Goal: Book appointment/travel/reservation

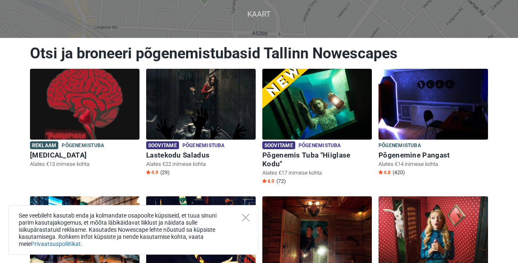
scroll to position [63, 0]
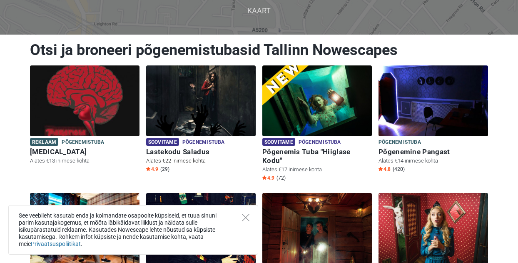
click at [188, 110] on img at bounding box center [201, 100] width 110 height 71
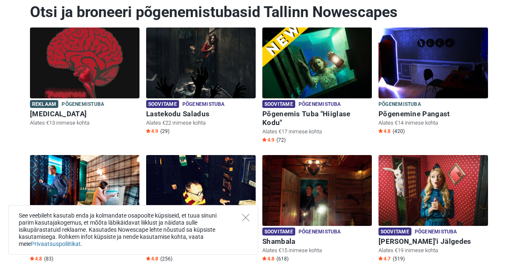
scroll to position [102, 0]
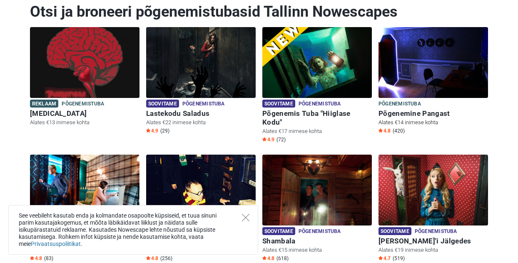
click at [419, 69] on img at bounding box center [434, 62] width 110 height 71
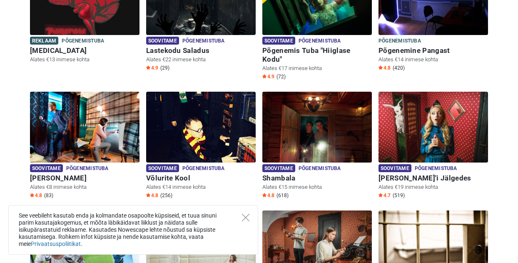
scroll to position [166, 0]
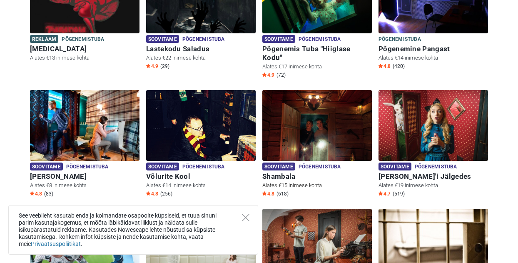
click at [316, 121] on img at bounding box center [317, 125] width 110 height 71
click at [325, 136] on img at bounding box center [317, 125] width 110 height 71
click at [449, 135] on img at bounding box center [434, 125] width 110 height 71
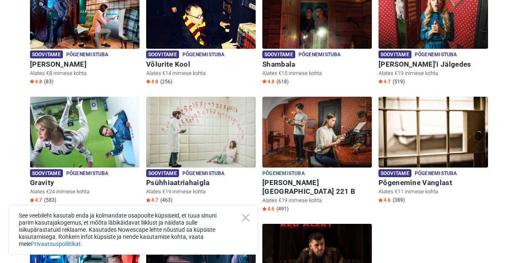
scroll to position [279, 0]
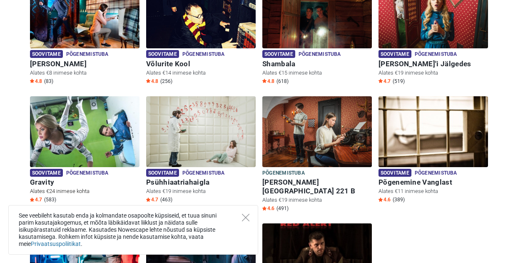
click at [100, 134] on img at bounding box center [85, 131] width 110 height 71
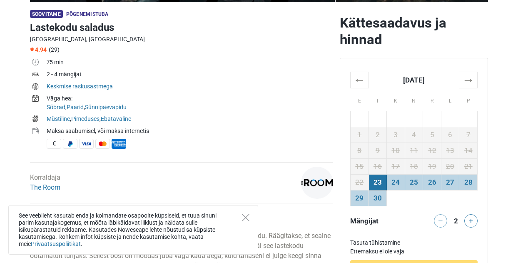
scroll to position [251, 0]
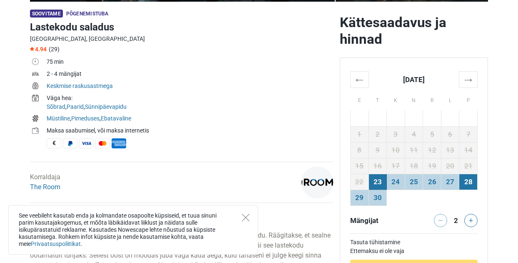
click at [466, 186] on td "28" at bounding box center [468, 182] width 18 height 16
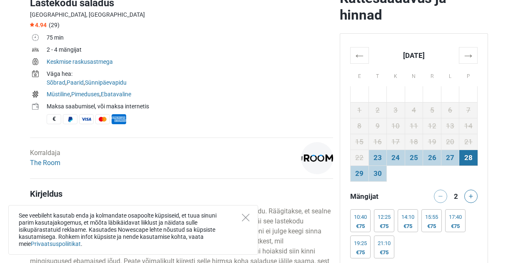
scroll to position [273, 0]
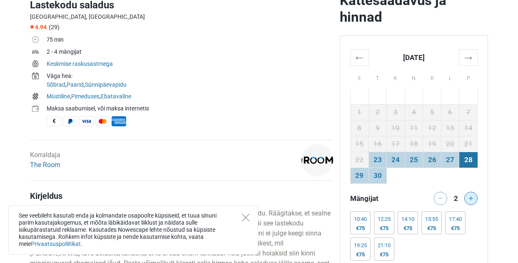
click at [468, 199] on button at bounding box center [470, 198] width 13 height 13
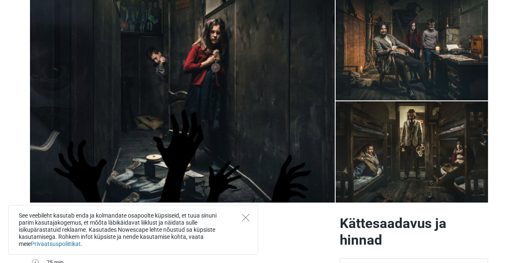
scroll to position [50, 0]
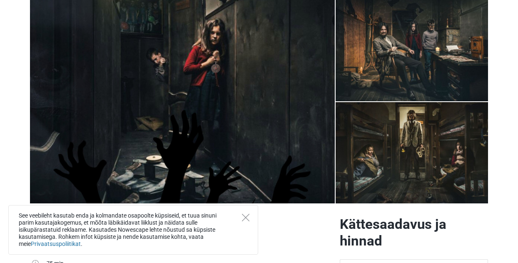
click at [382, 68] on img at bounding box center [412, 50] width 152 height 101
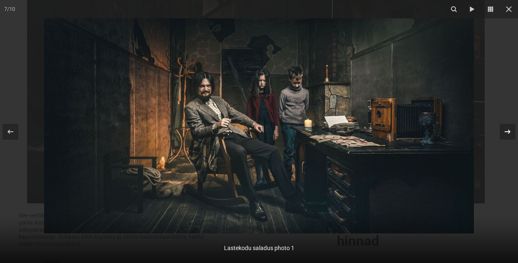
click at [511, 135] on icon at bounding box center [508, 132] width 10 height 10
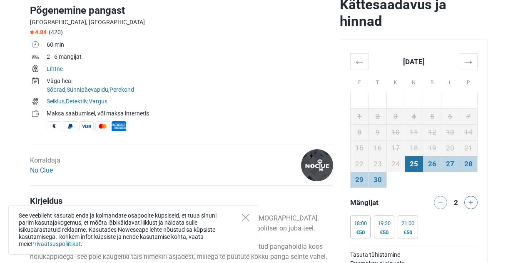
scroll to position [270, 0]
click at [465, 168] on td "28" at bounding box center [468, 163] width 18 height 16
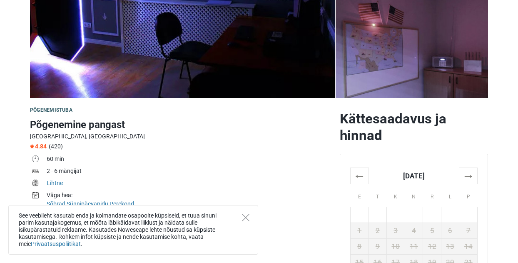
scroll to position [156, 0]
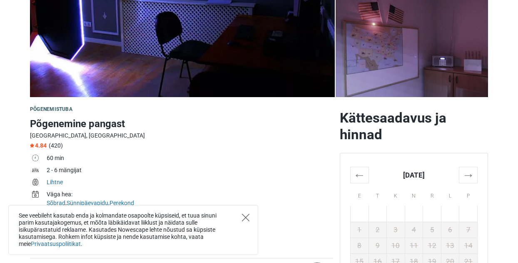
click at [245, 214] on icon "Close" at bounding box center [245, 217] width 7 height 7
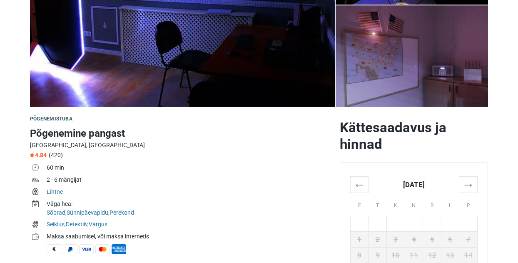
scroll to position [135, 0]
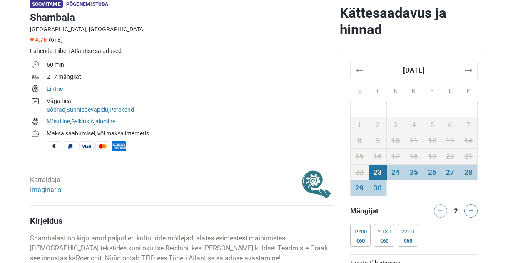
scroll to position [259, 0]
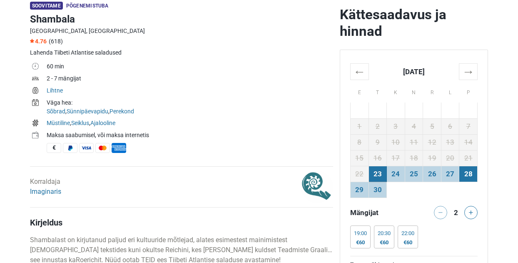
click at [467, 176] on td "28" at bounding box center [468, 174] width 18 height 16
click at [472, 212] on icon at bounding box center [471, 212] width 4 height 4
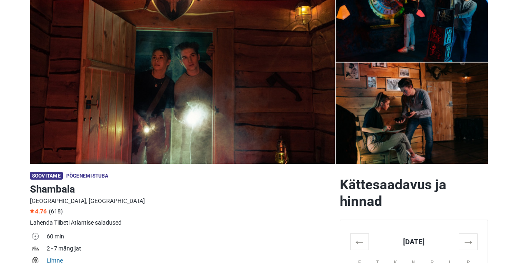
scroll to position [79, 0]
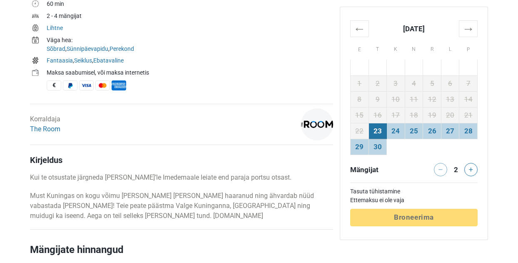
scroll to position [309, 0]
click at [470, 137] on td "28" at bounding box center [468, 131] width 18 height 16
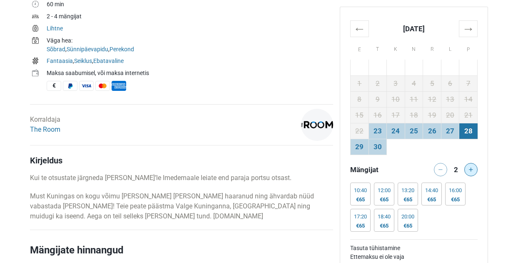
click at [471, 175] on button at bounding box center [470, 169] width 13 height 13
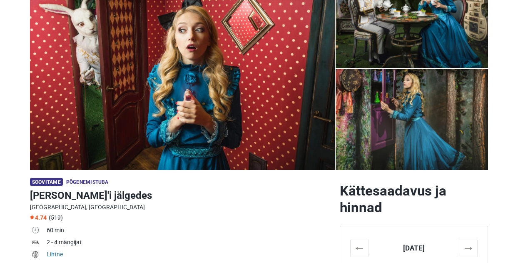
scroll to position [45, 0]
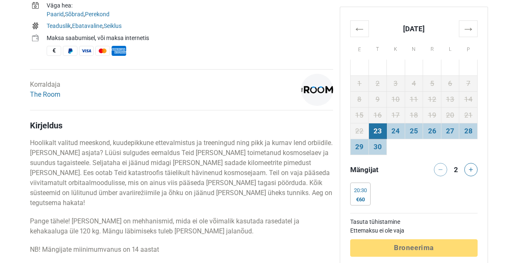
scroll to position [357, 0]
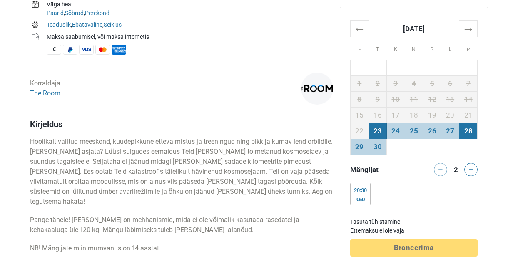
click at [473, 132] on td "28" at bounding box center [468, 131] width 18 height 16
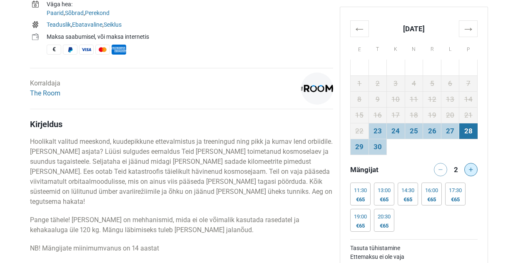
click at [471, 168] on icon at bounding box center [471, 169] width 4 height 4
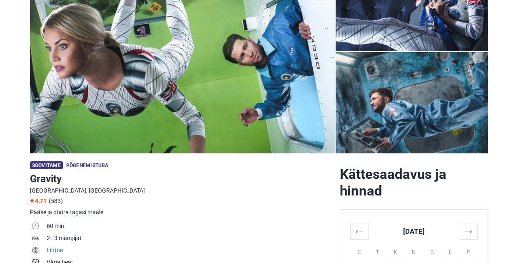
scroll to position [0, 0]
